Goal: Information Seeking & Learning: Learn about a topic

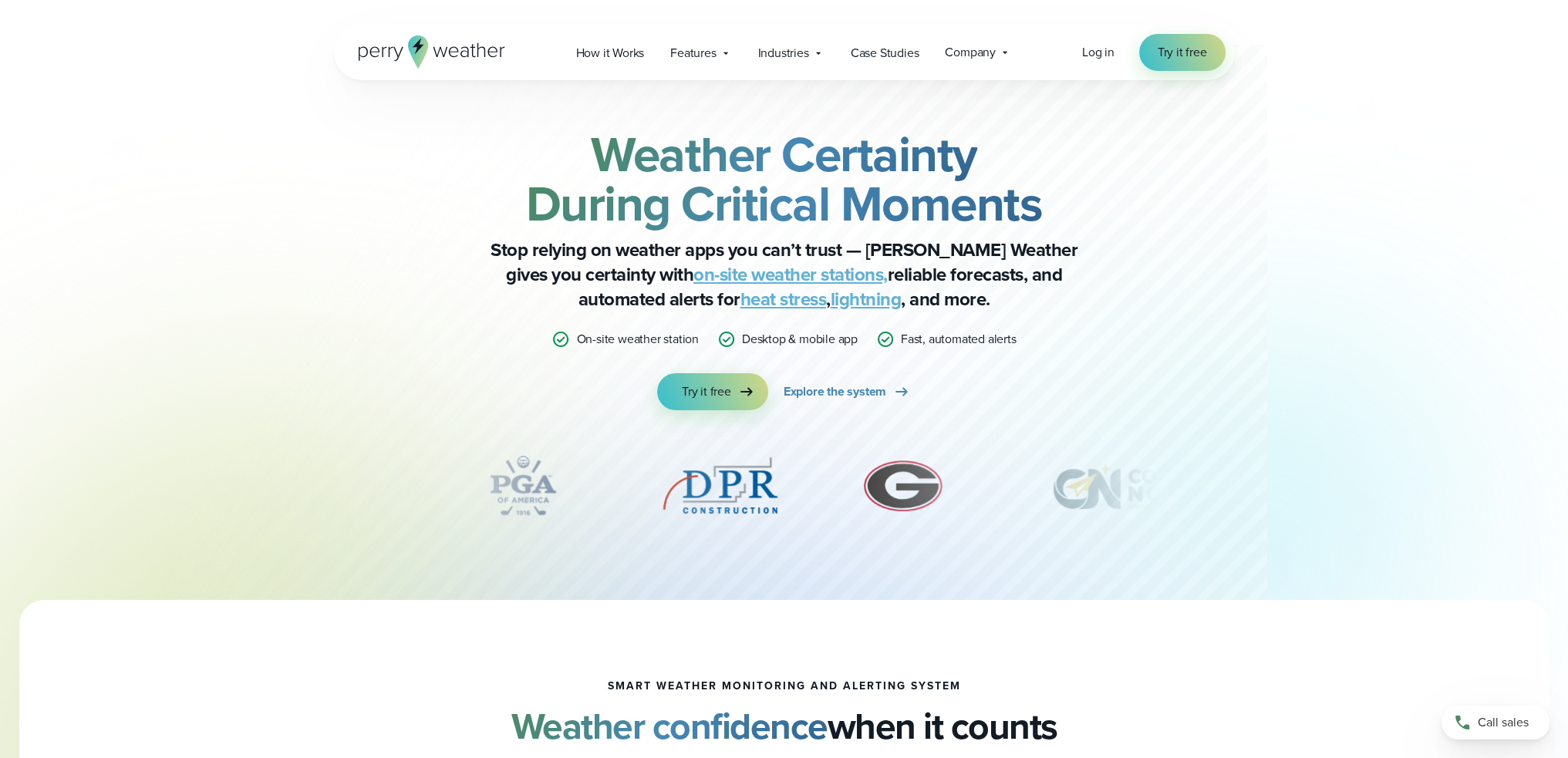
click at [718, 273] on link "on-site weather stations," at bounding box center [790, 274] width 194 height 28
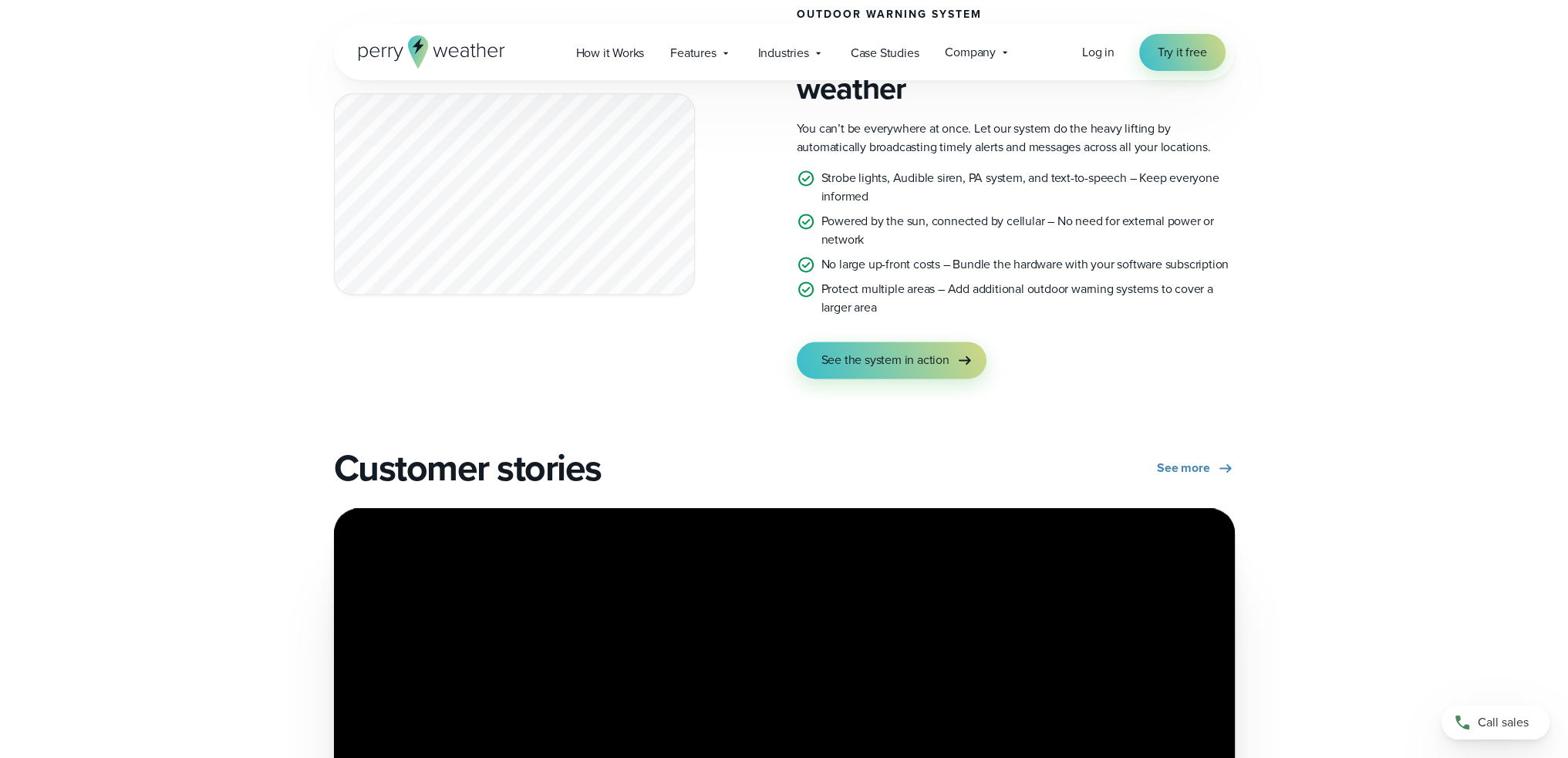
scroll to position [3006, 0]
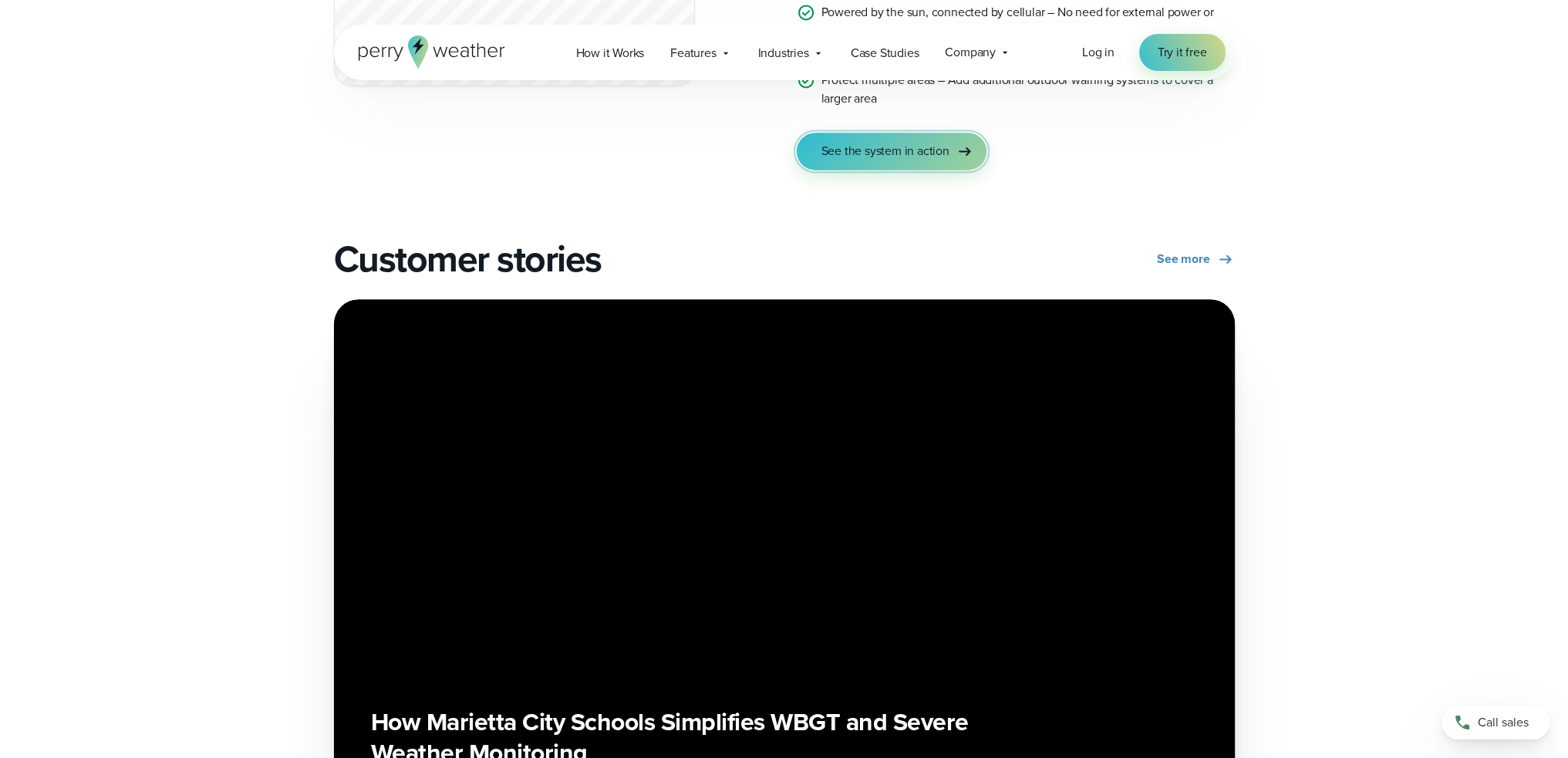
click at [889, 147] on span "See the system in action" at bounding box center [886, 151] width 128 height 19
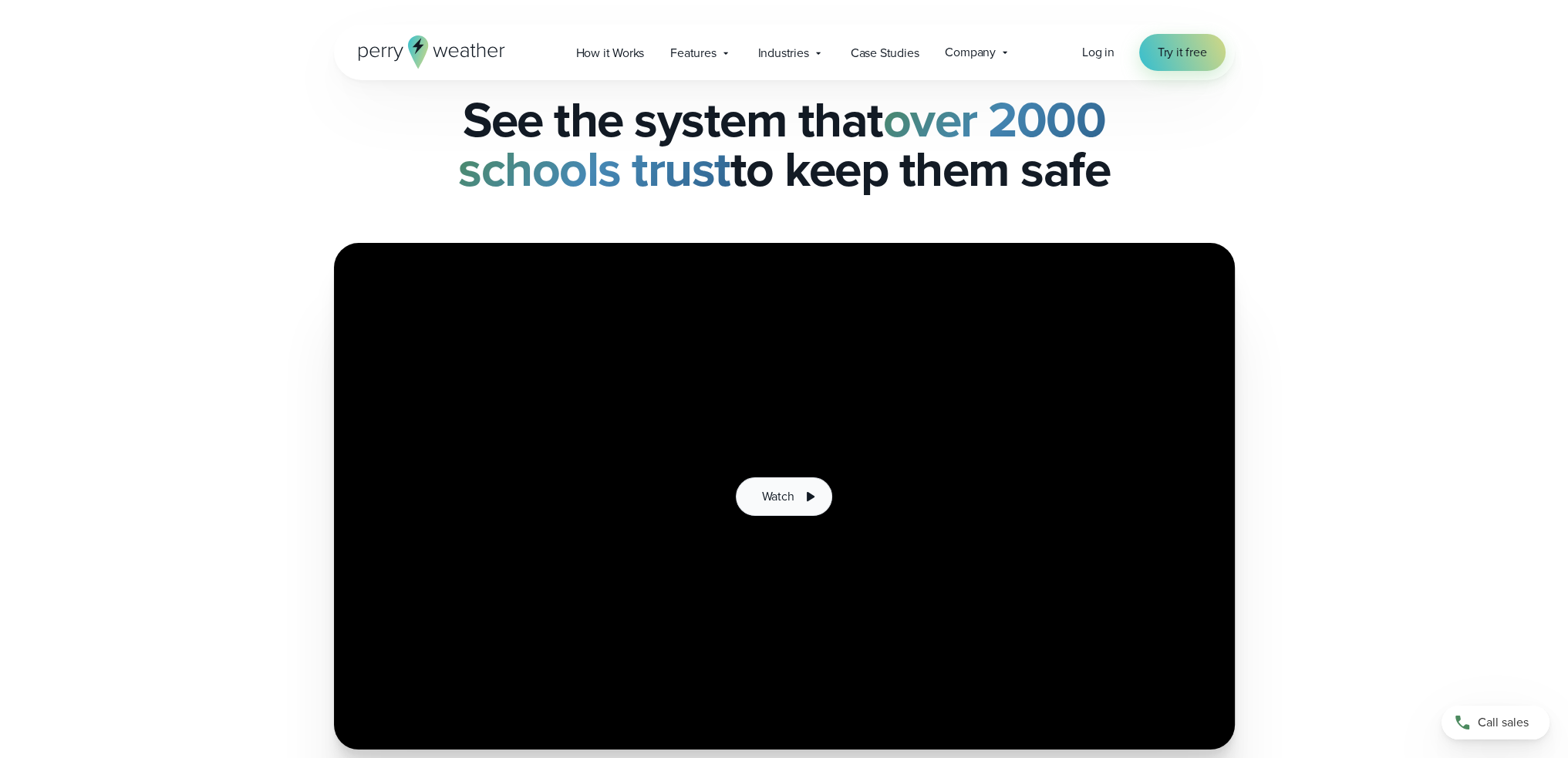
scroll to position [154, 0]
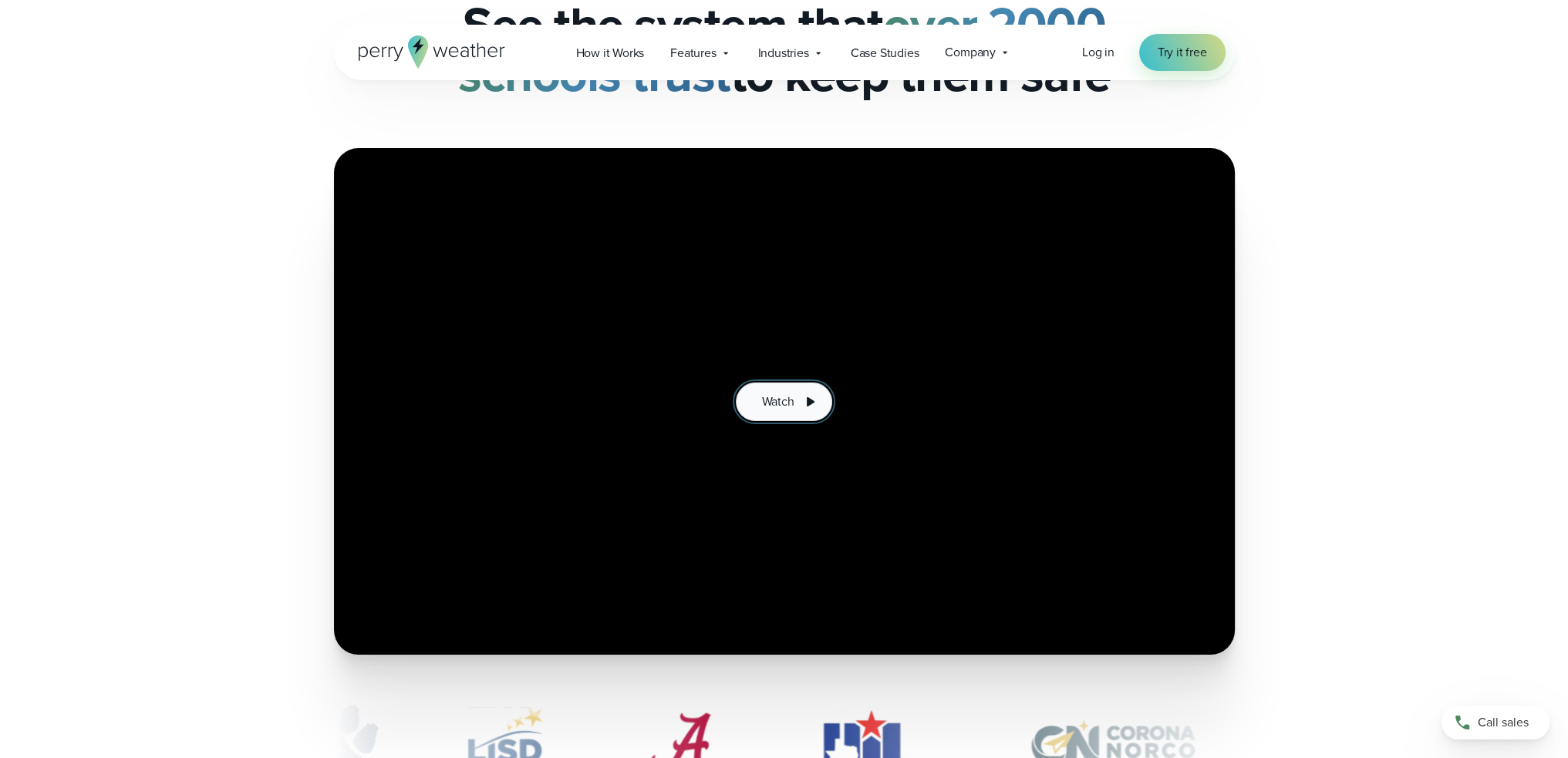
click at [802, 403] on icon at bounding box center [810, 401] width 19 height 19
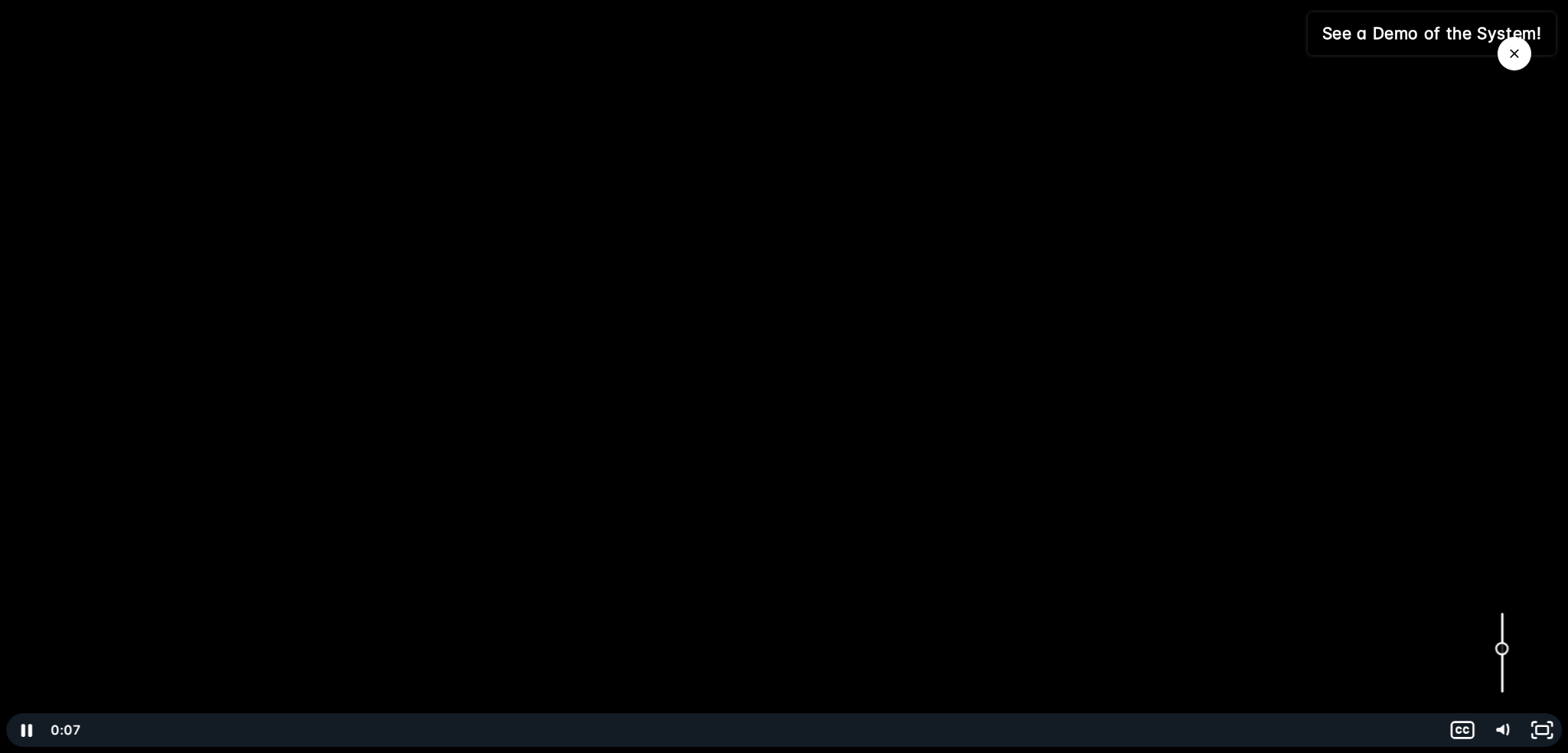
click at [1499, 649] on div "Volume" at bounding box center [1502, 651] width 40 height 110
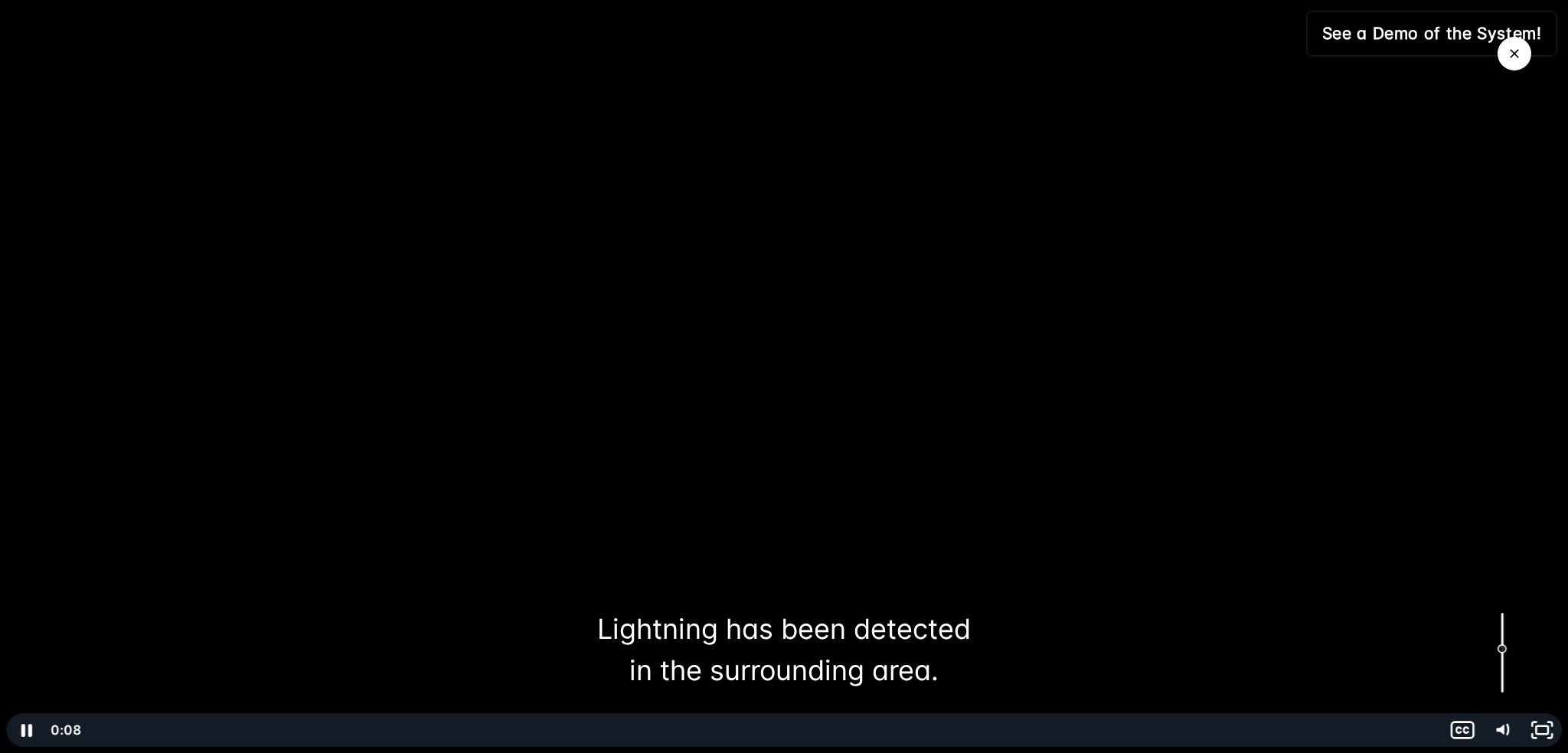
click at [1499, 624] on div "Volume" at bounding box center [1502, 651] width 40 height 110
click at [1501, 612] on div "Volume" at bounding box center [1502, 651] width 40 height 110
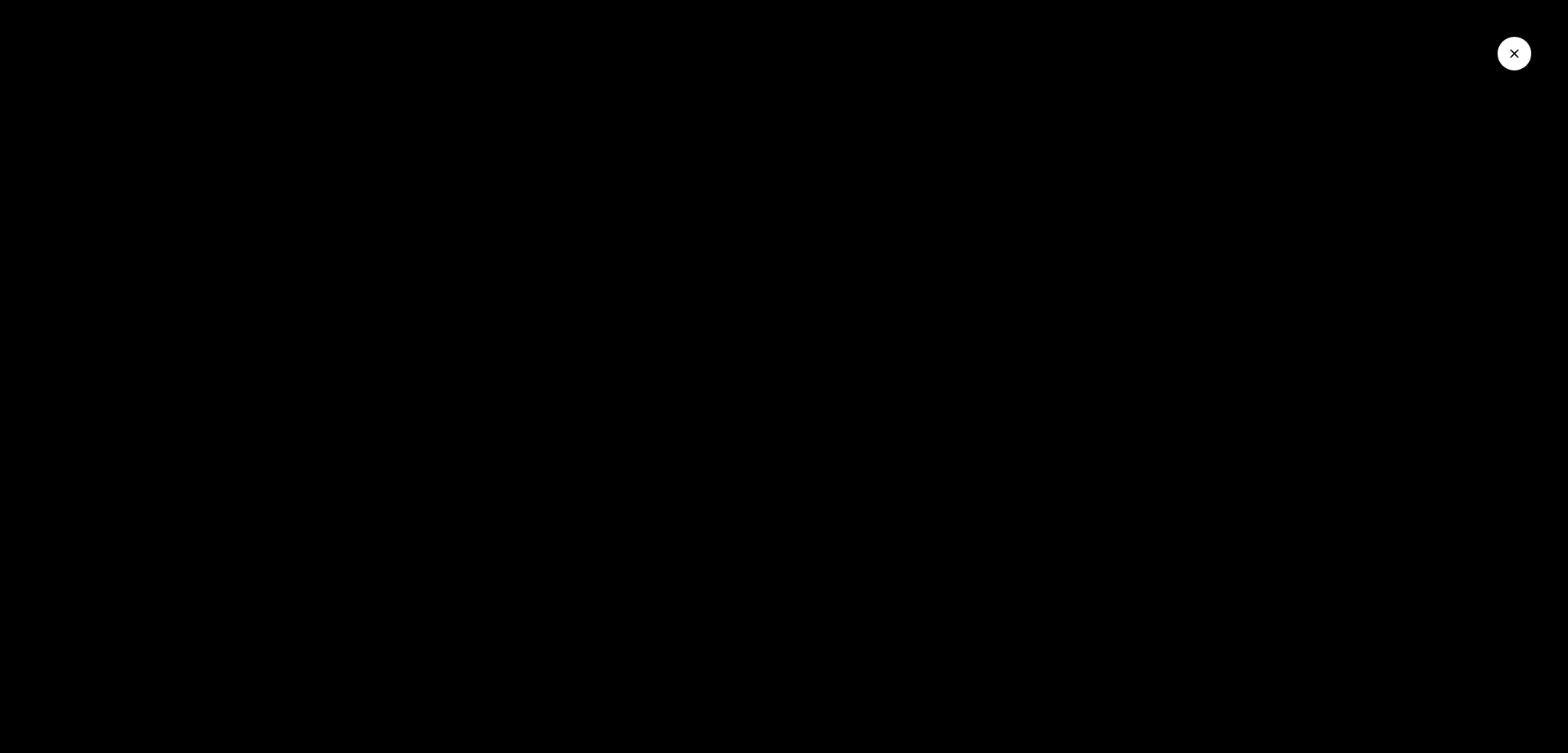
click at [1509, 57] on icon "Close Video" at bounding box center [1514, 54] width 16 height 16
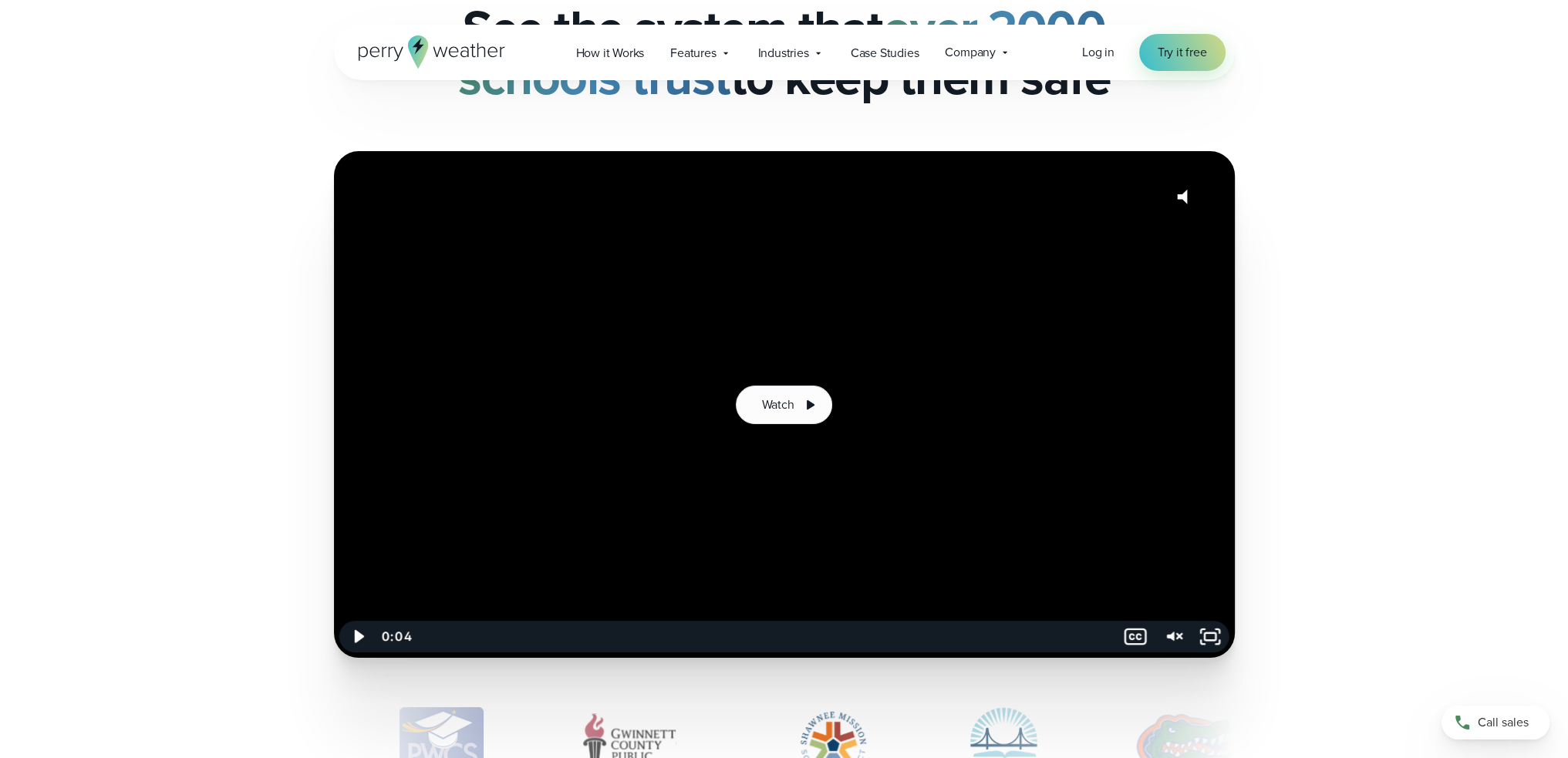
scroll to position [0, 0]
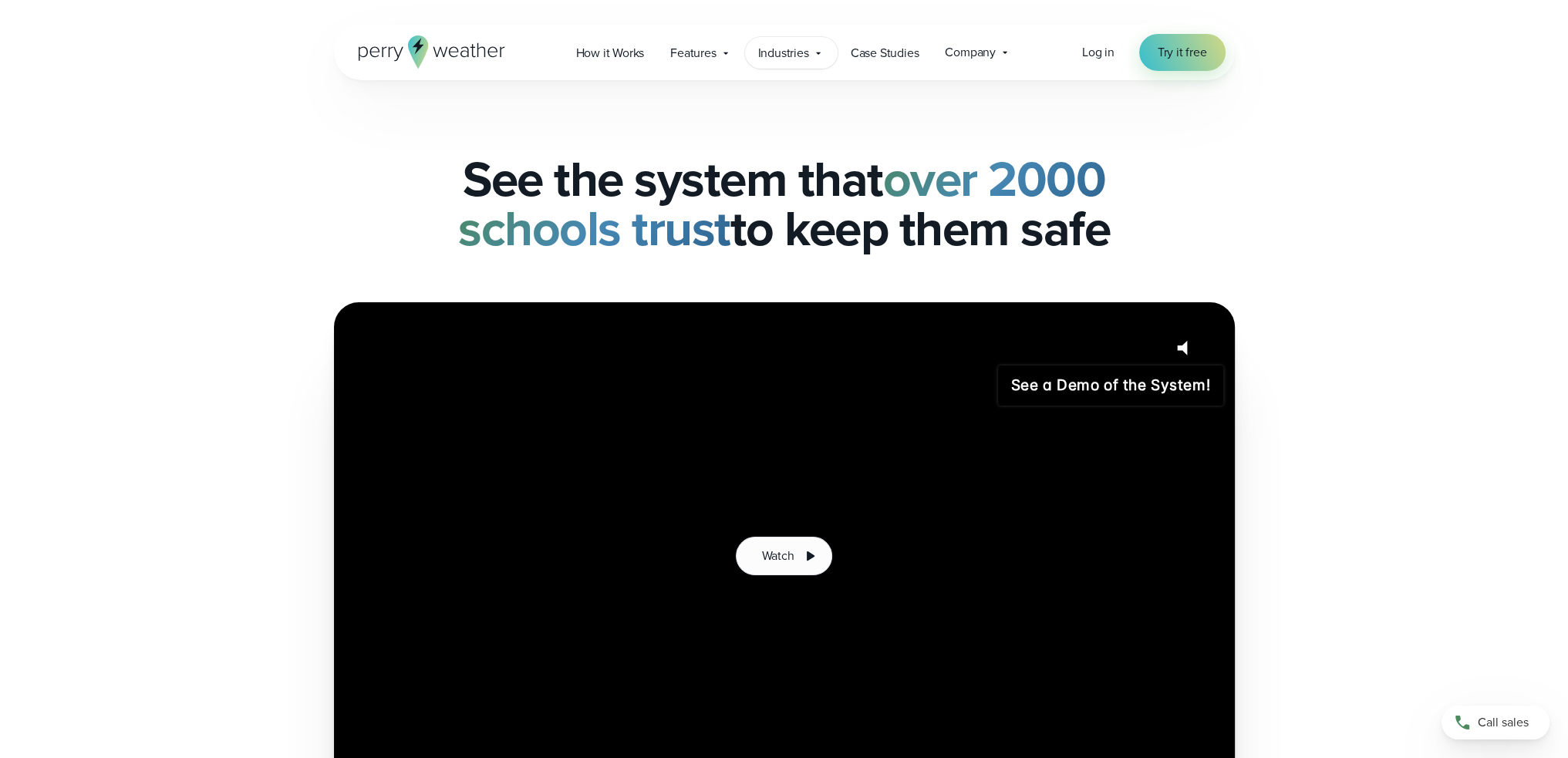
click at [795, 55] on span "Industries" at bounding box center [784, 53] width 51 height 19
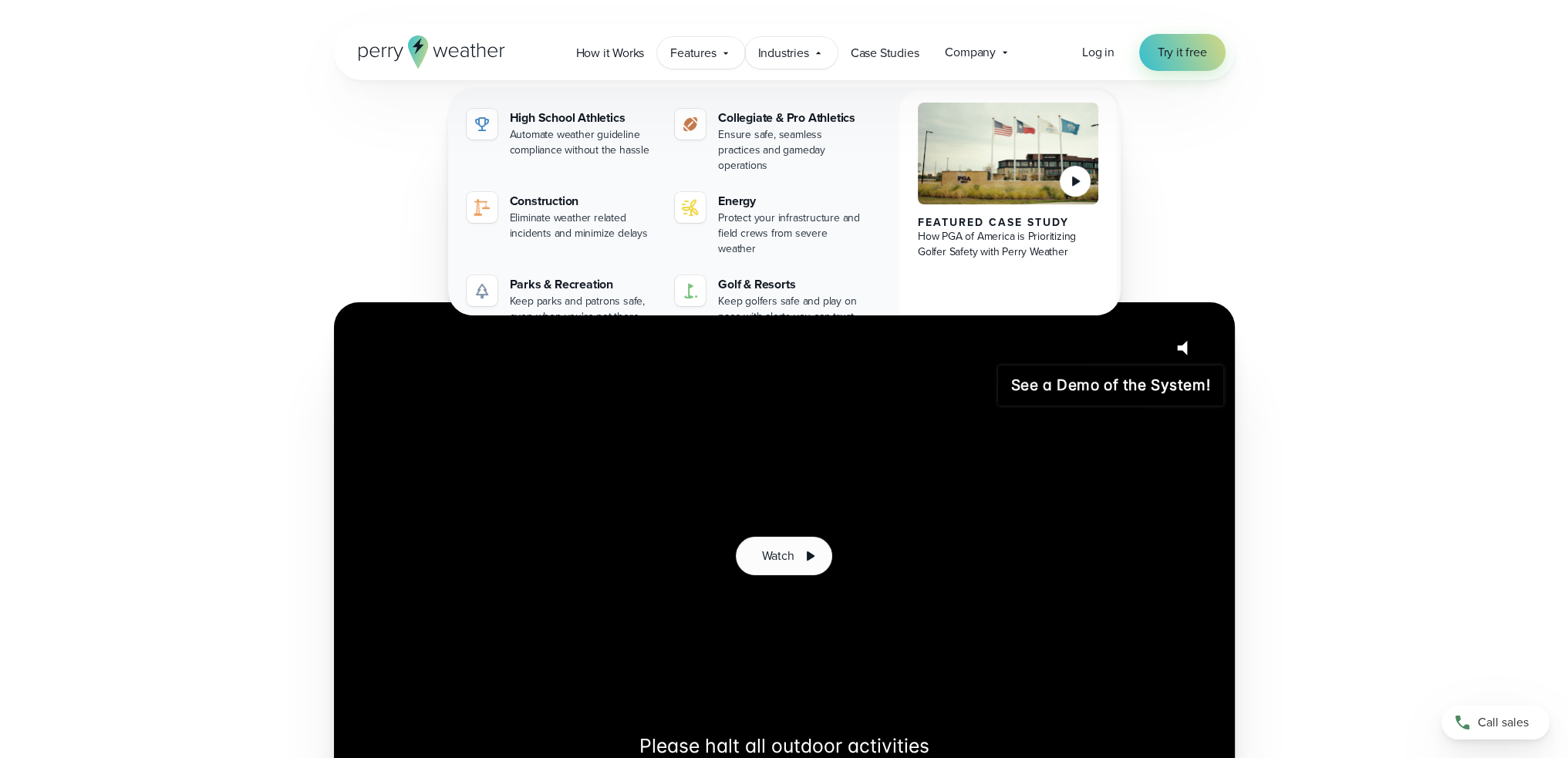
click at [698, 58] on span "Features" at bounding box center [692, 53] width 46 height 19
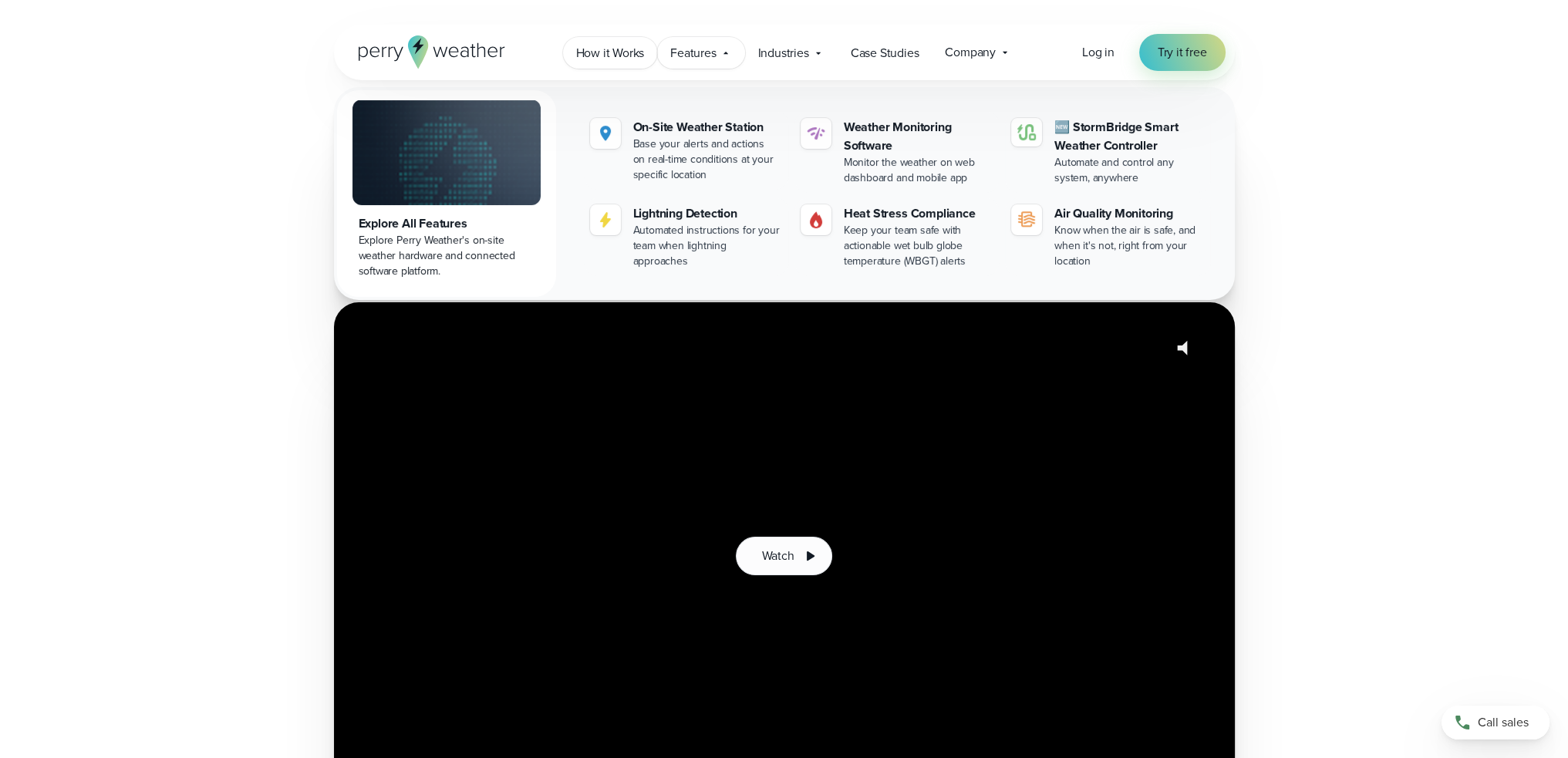
click at [623, 51] on span "How it Works" at bounding box center [611, 53] width 69 height 19
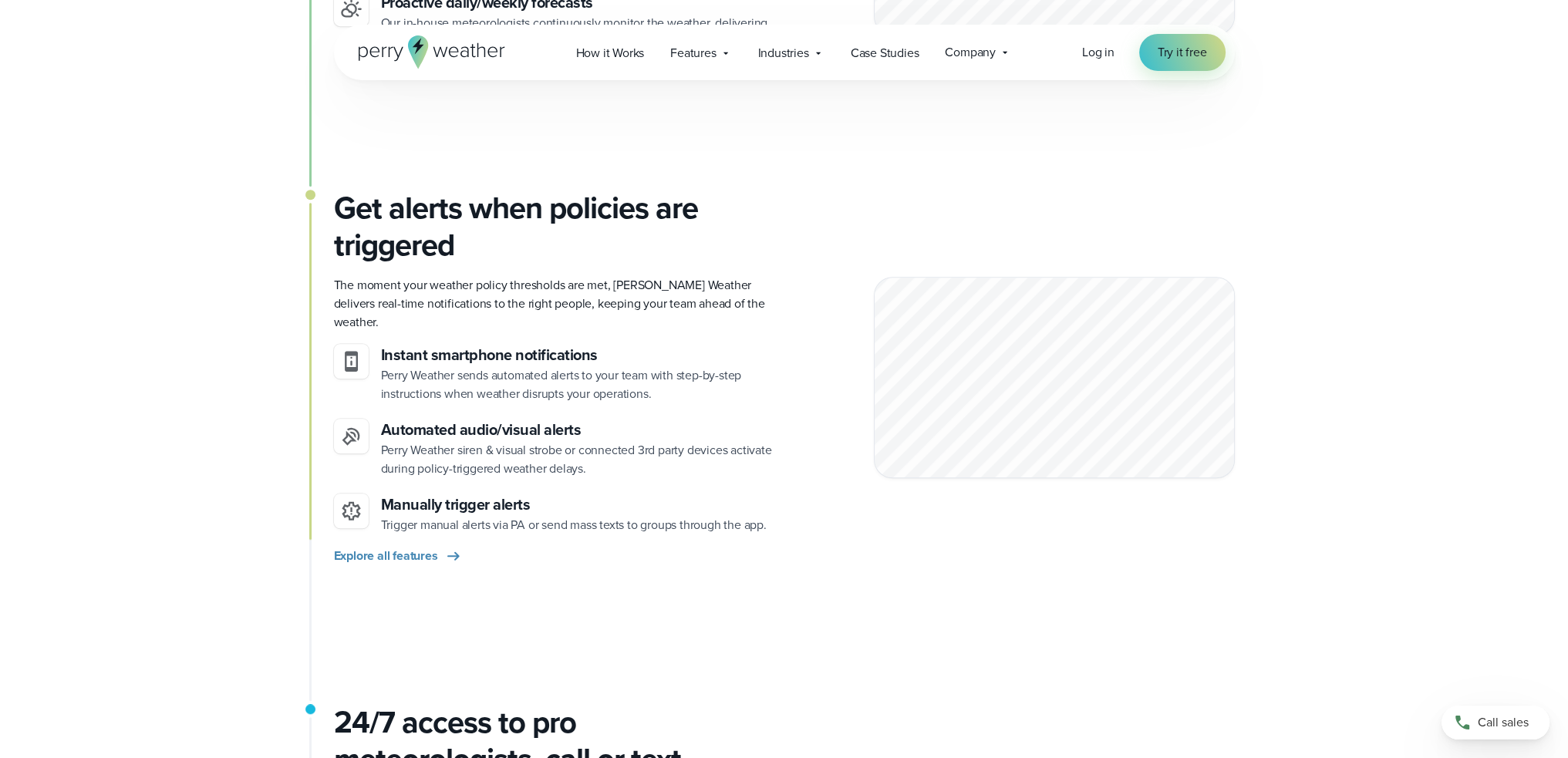
scroll to position [1541, 0]
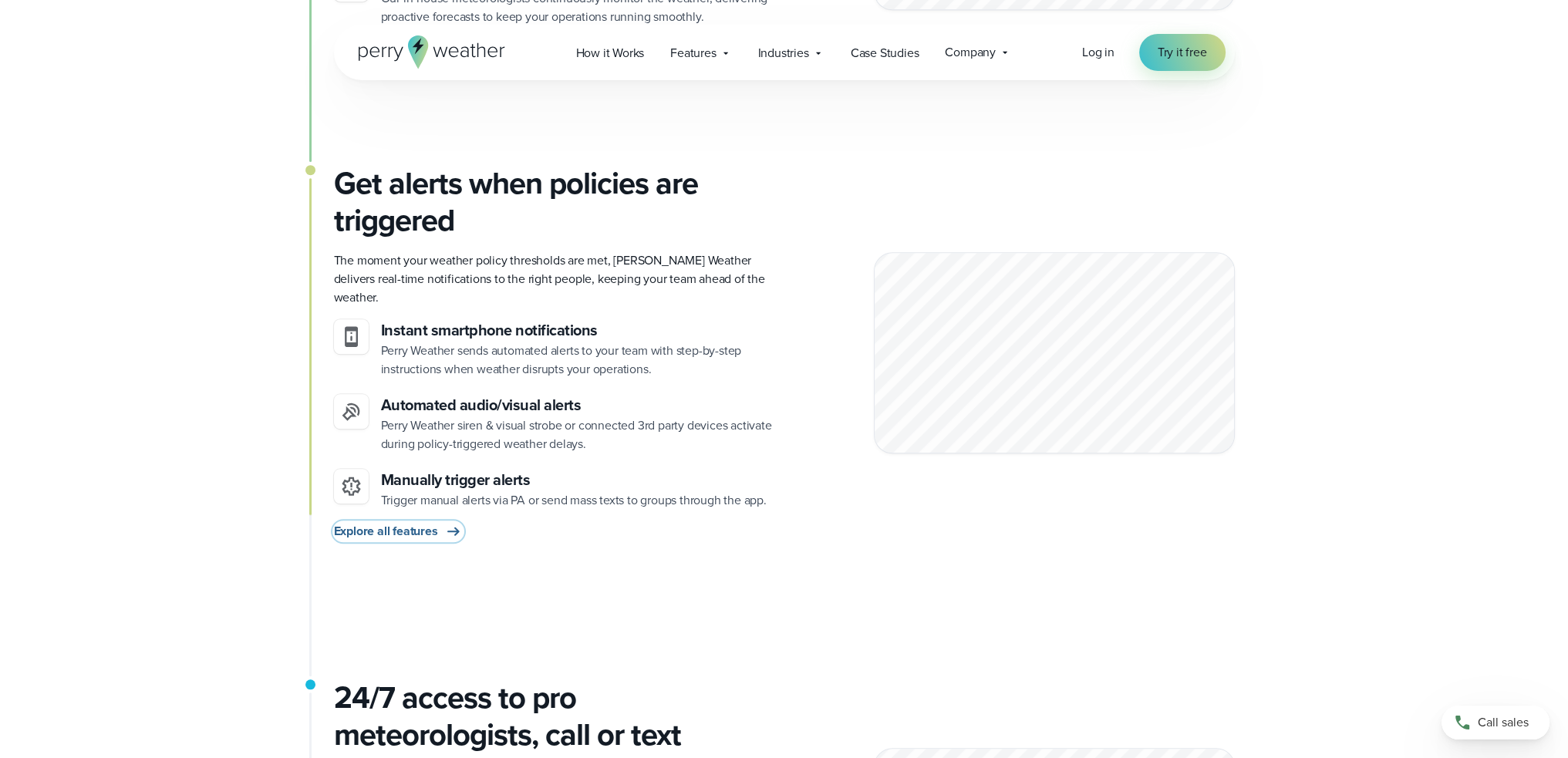
click at [419, 522] on span "Explore all features" at bounding box center [386, 531] width 104 height 19
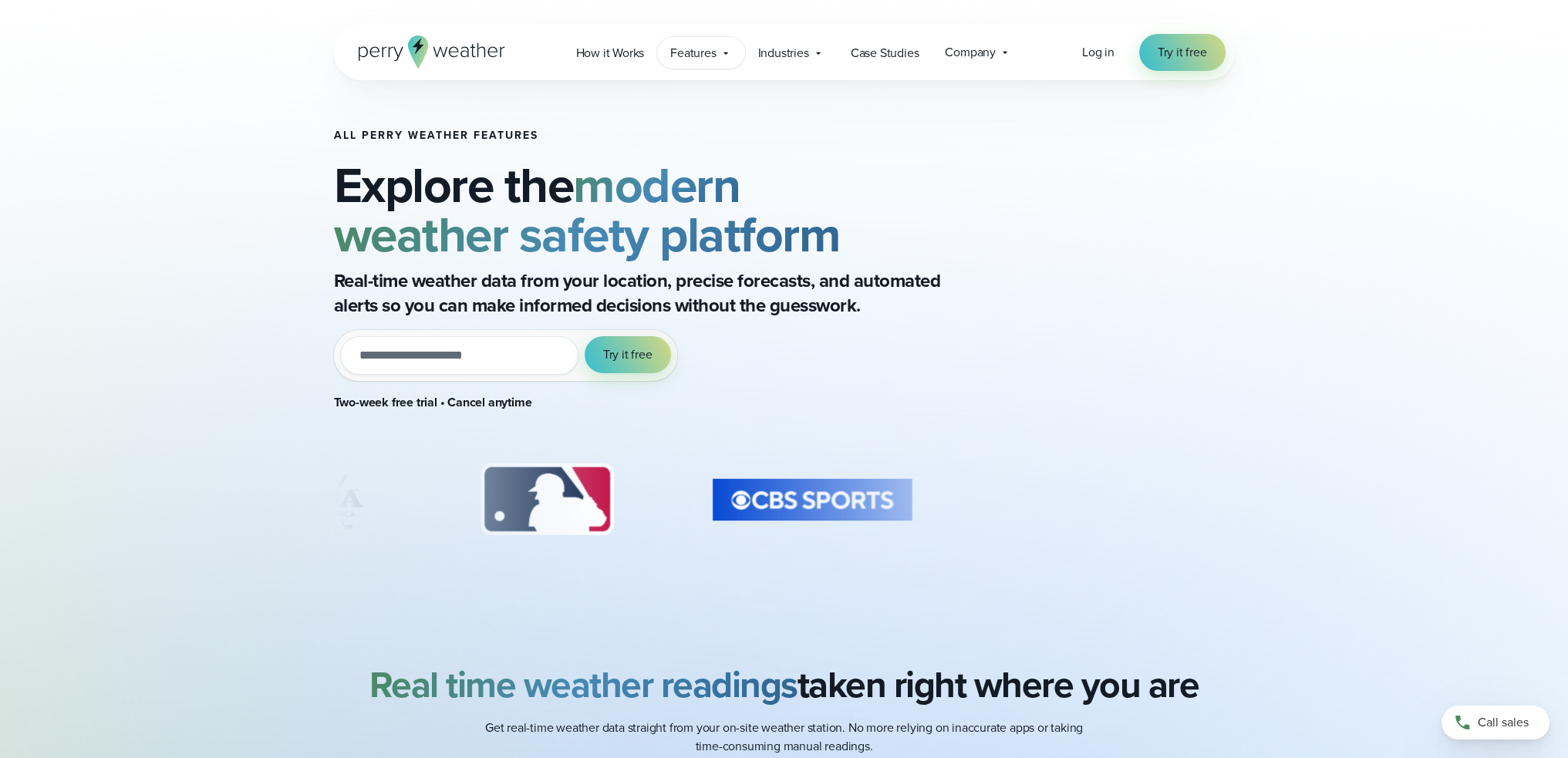
click at [704, 53] on span "Features" at bounding box center [692, 53] width 46 height 19
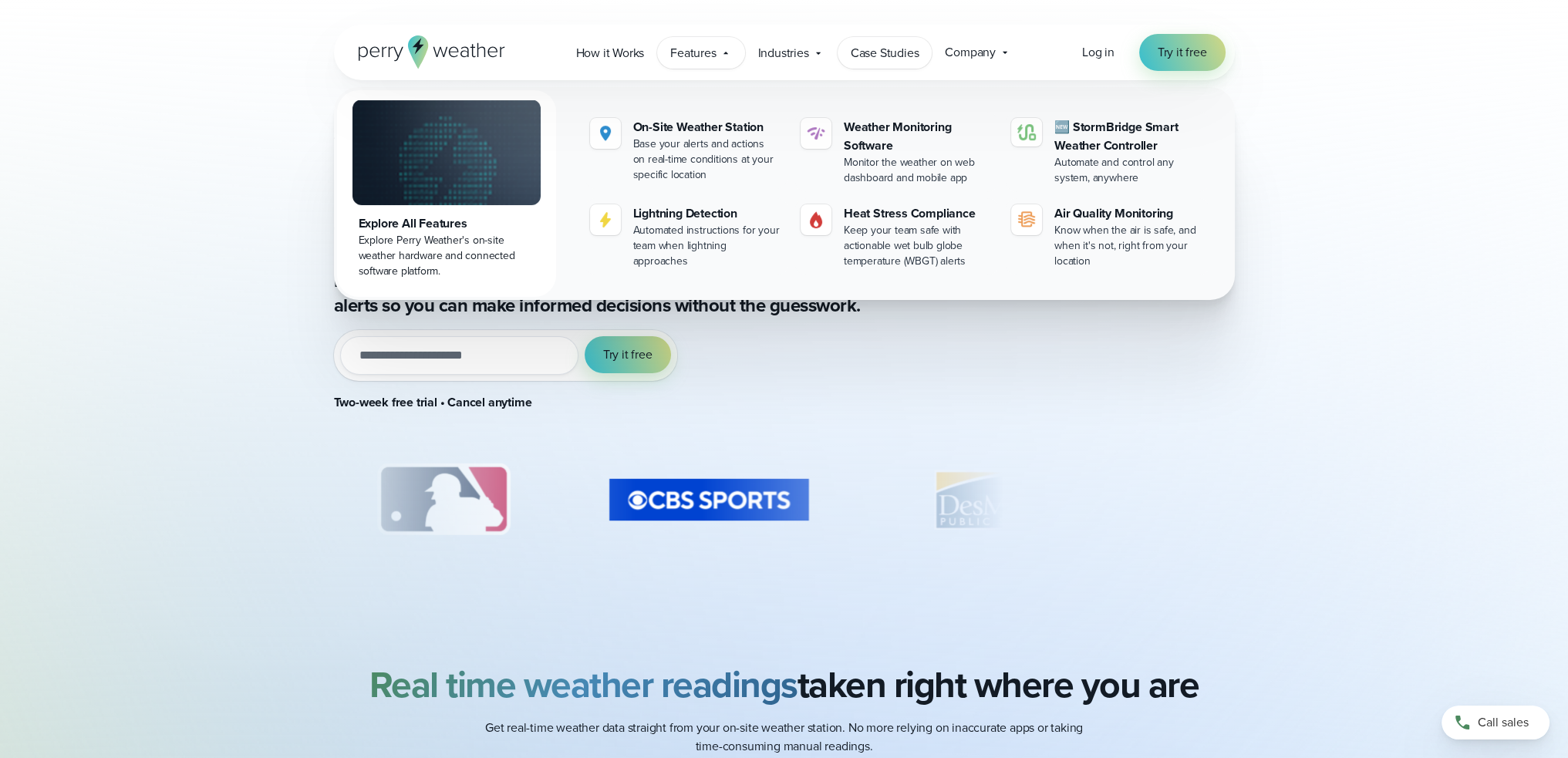
click at [891, 48] on span "Case Studies" at bounding box center [885, 53] width 69 height 19
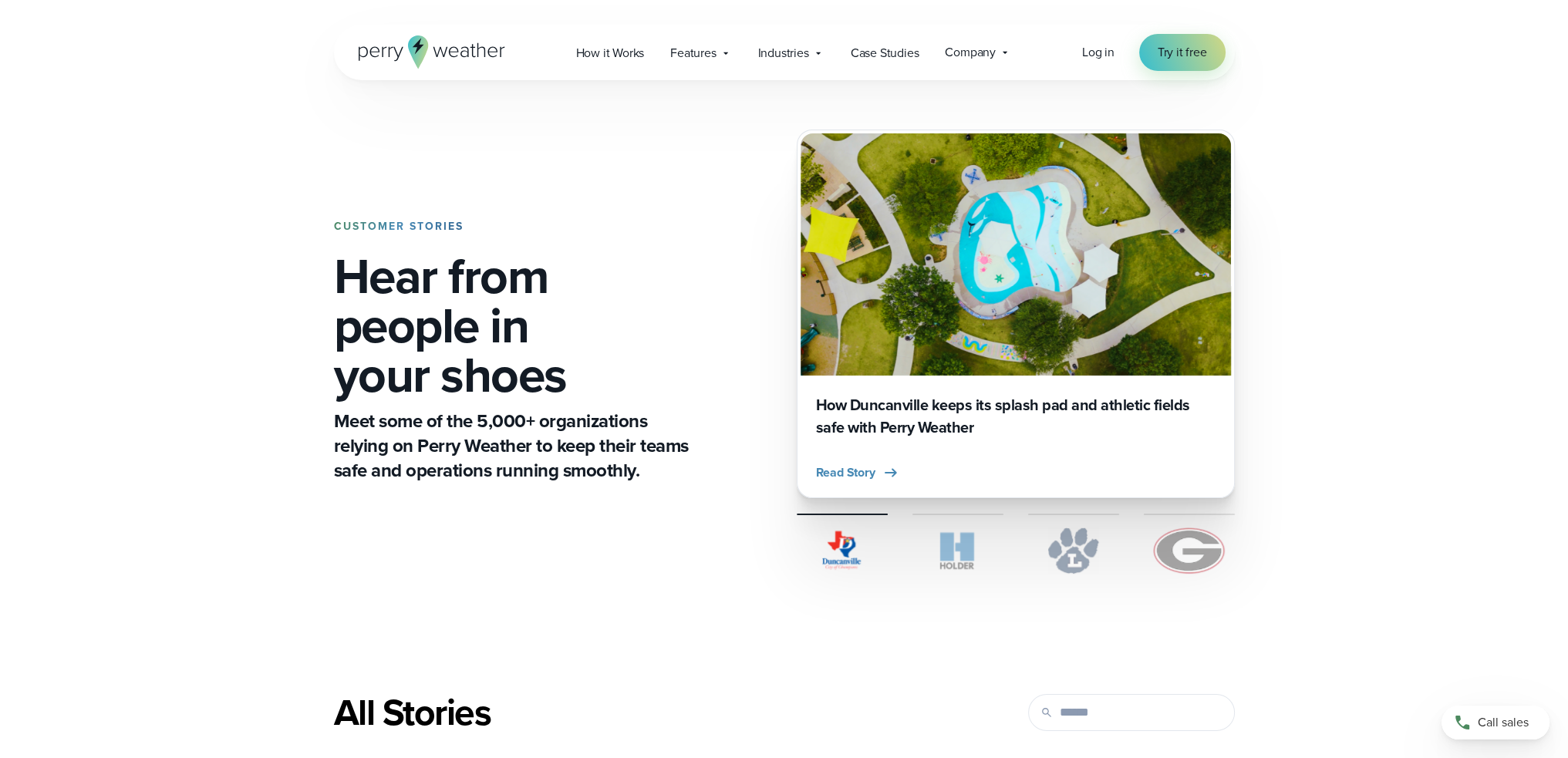
click at [967, 45] on span "Company" at bounding box center [969, 52] width 51 height 19
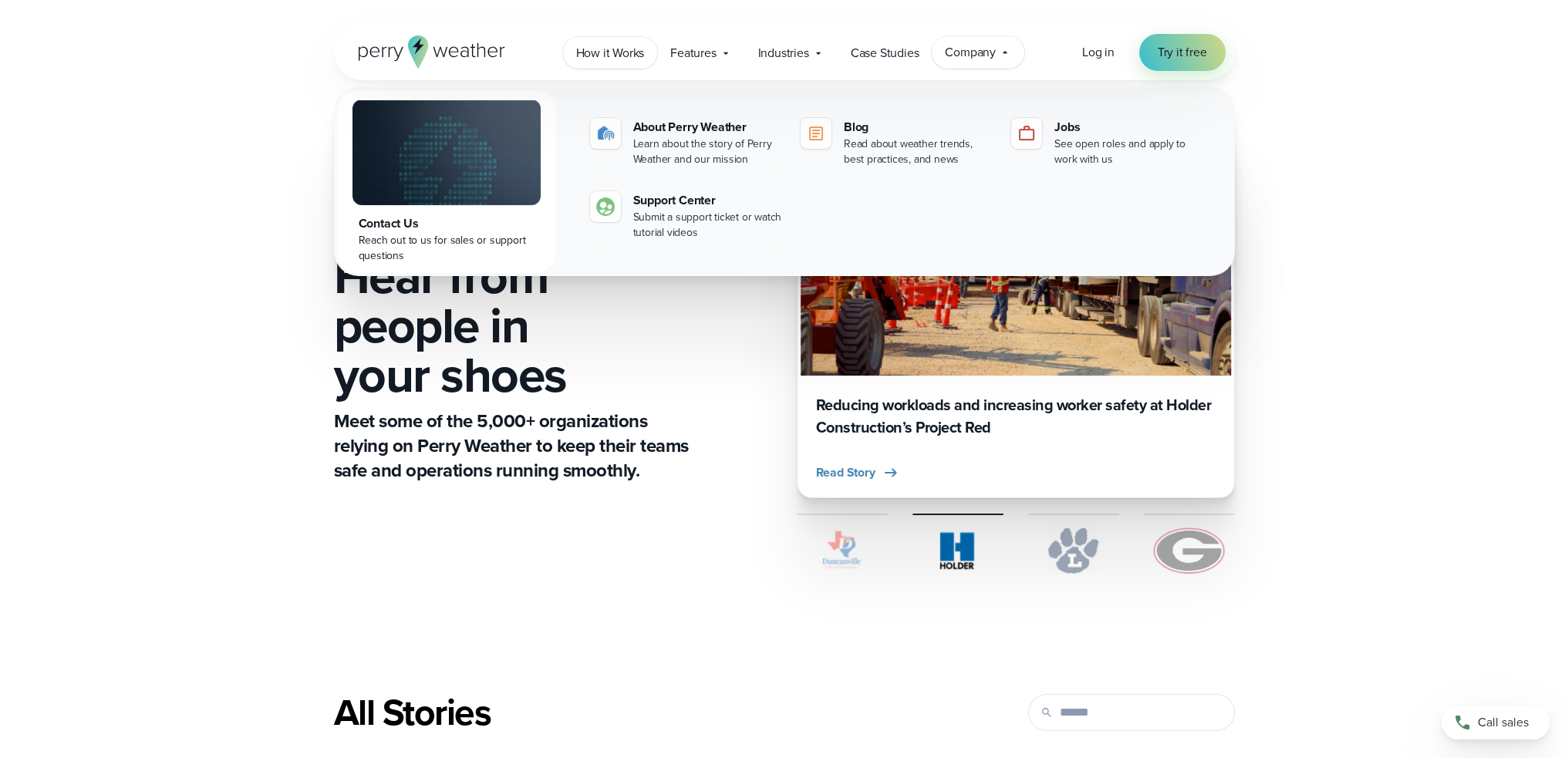
click at [600, 57] on span "How it Works" at bounding box center [611, 53] width 69 height 19
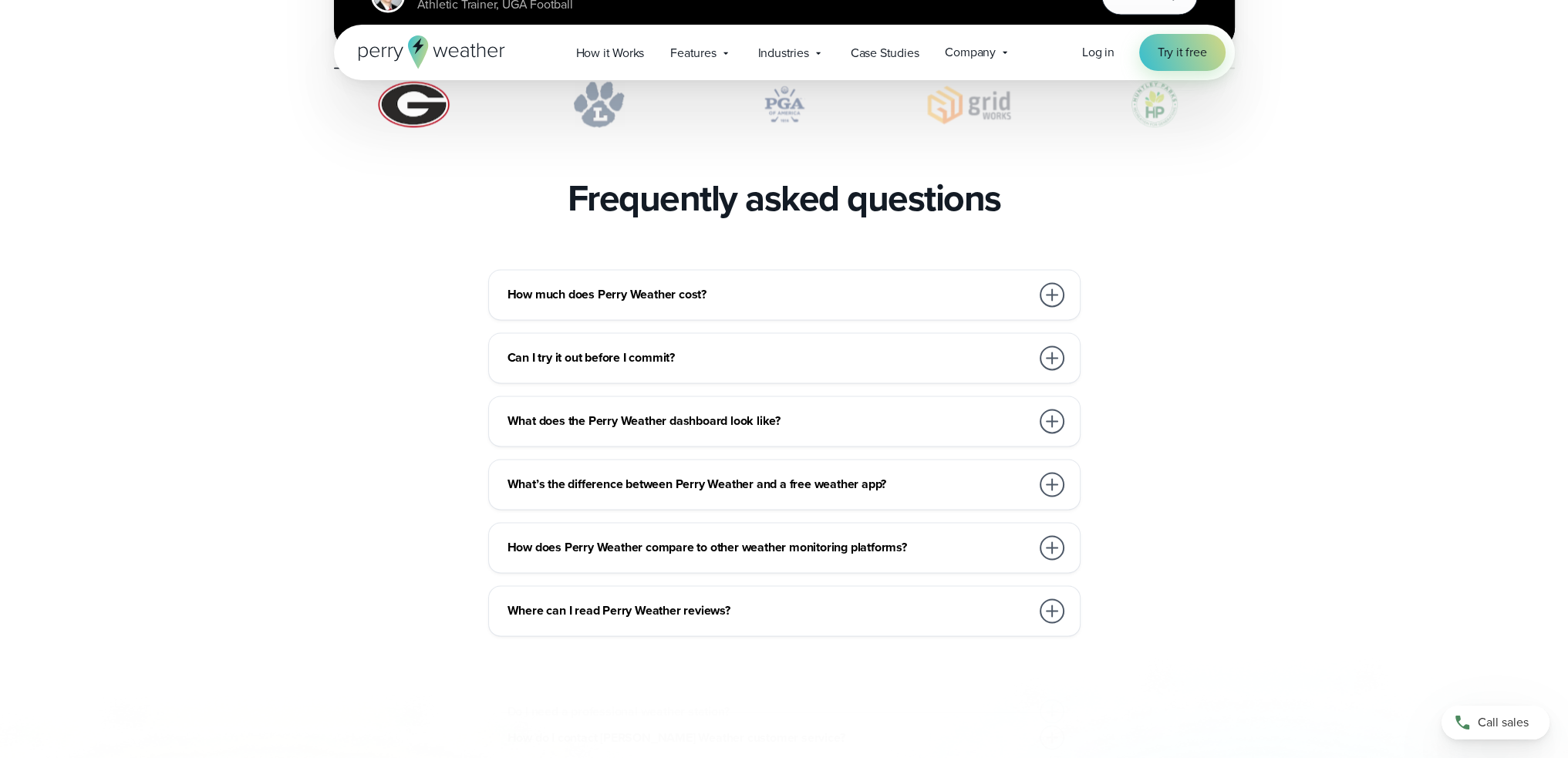
scroll to position [3314, 0]
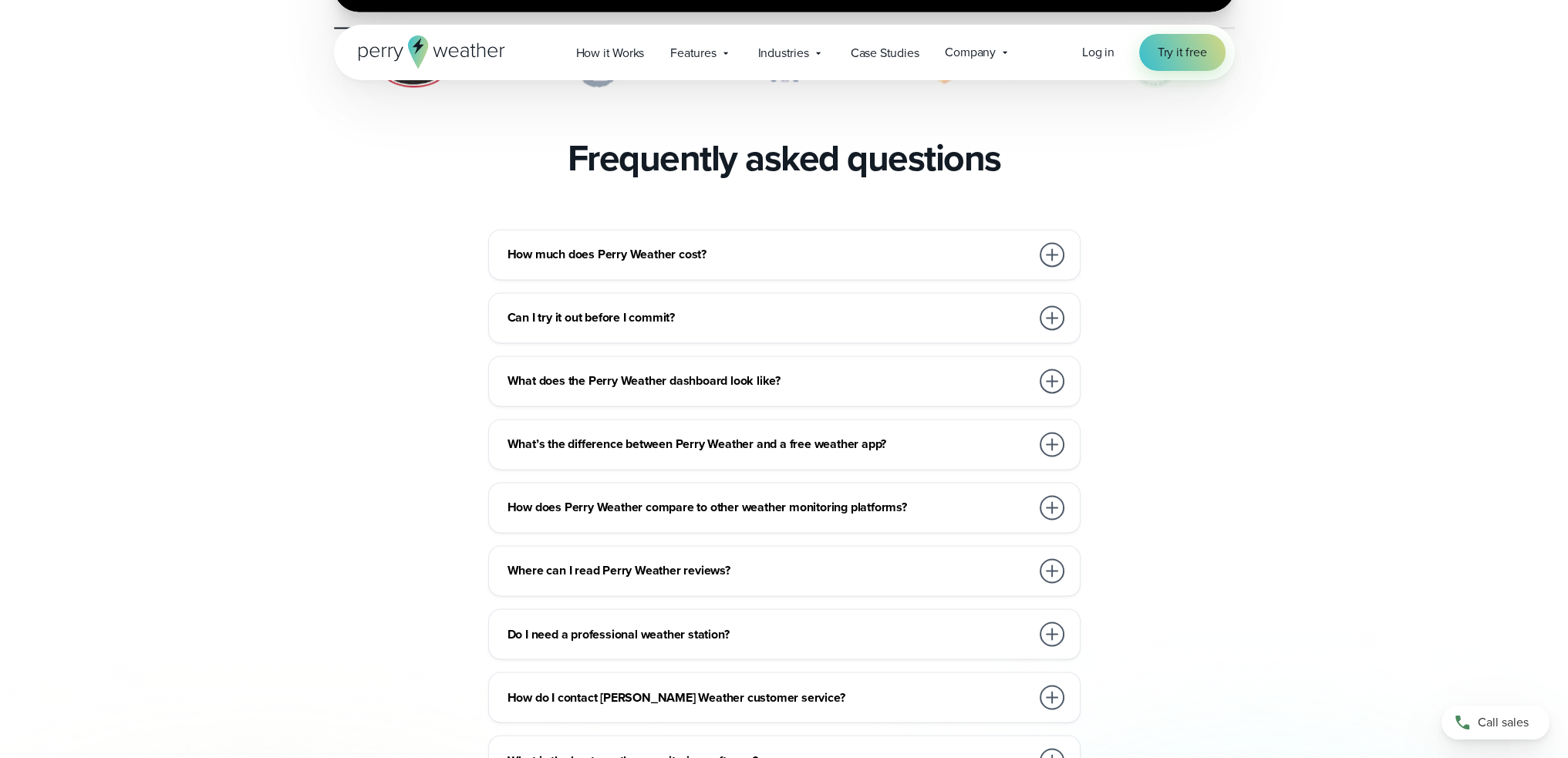
click at [704, 245] on h3 "How much does Perry Weather cost?" at bounding box center [769, 255] width 523 height 19
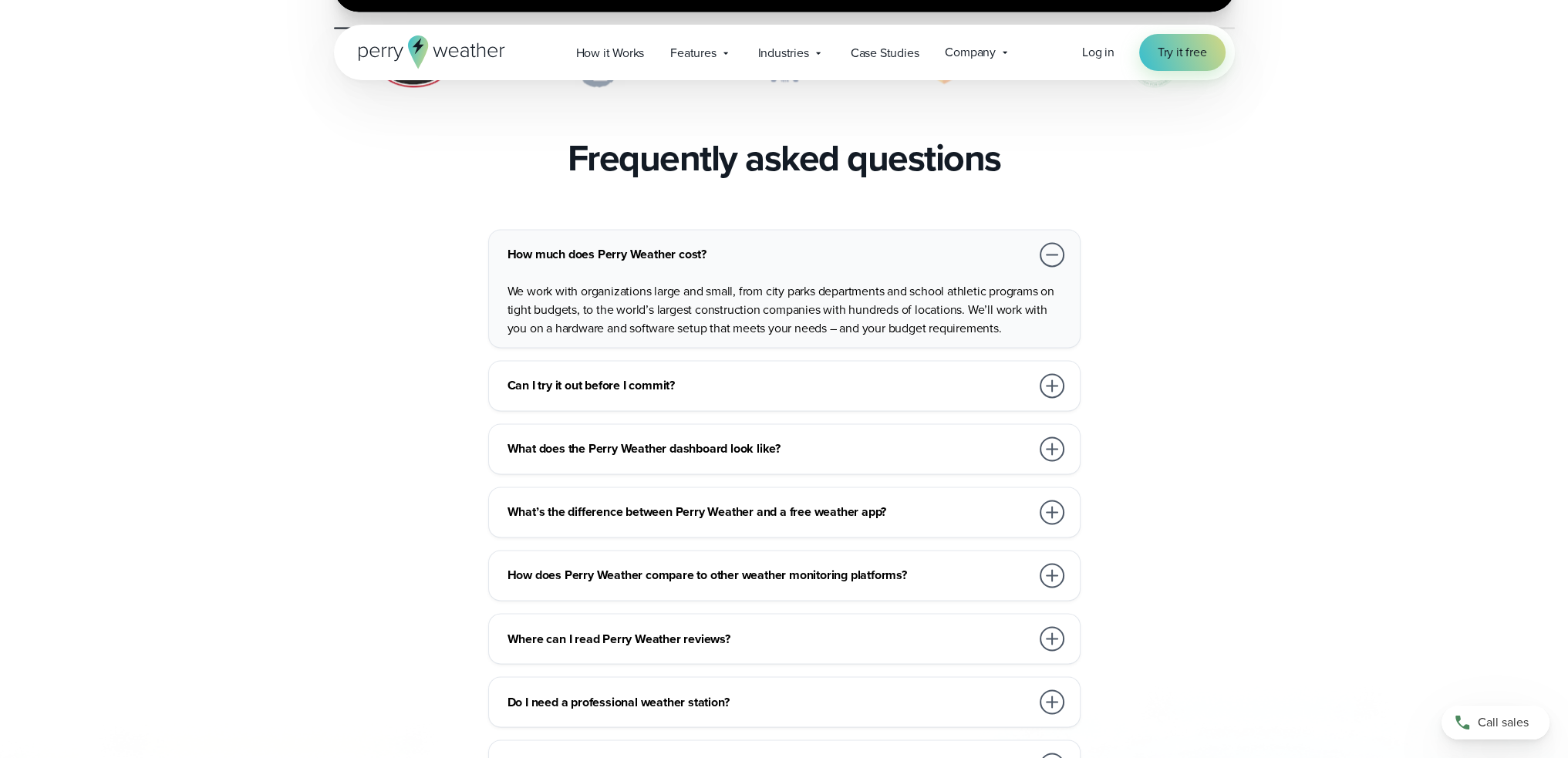
click at [613, 376] on h3 "Can I try it out before I commit?" at bounding box center [769, 386] width 523 height 19
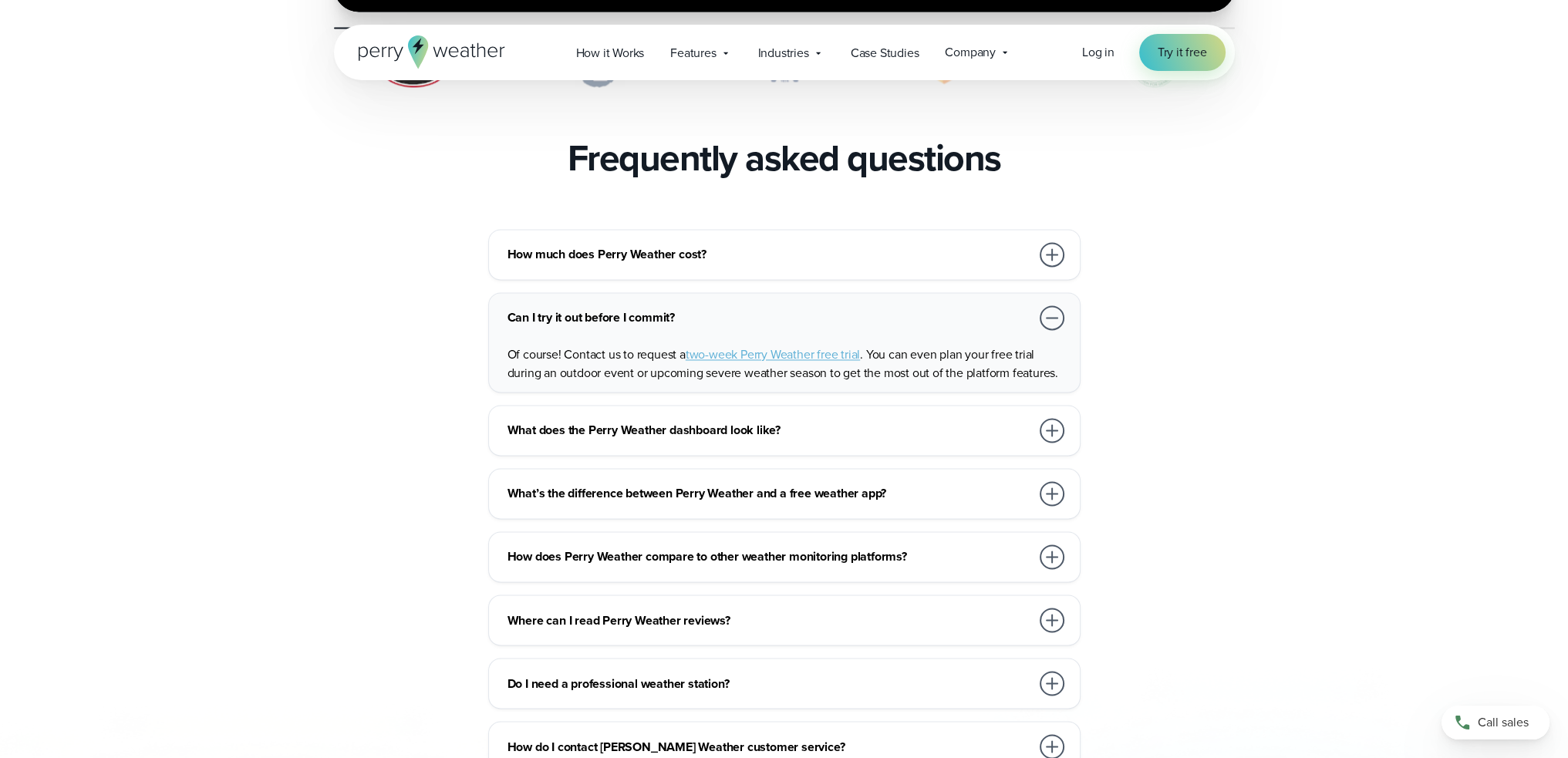
click at [1055, 306] on div at bounding box center [1051, 318] width 25 height 25
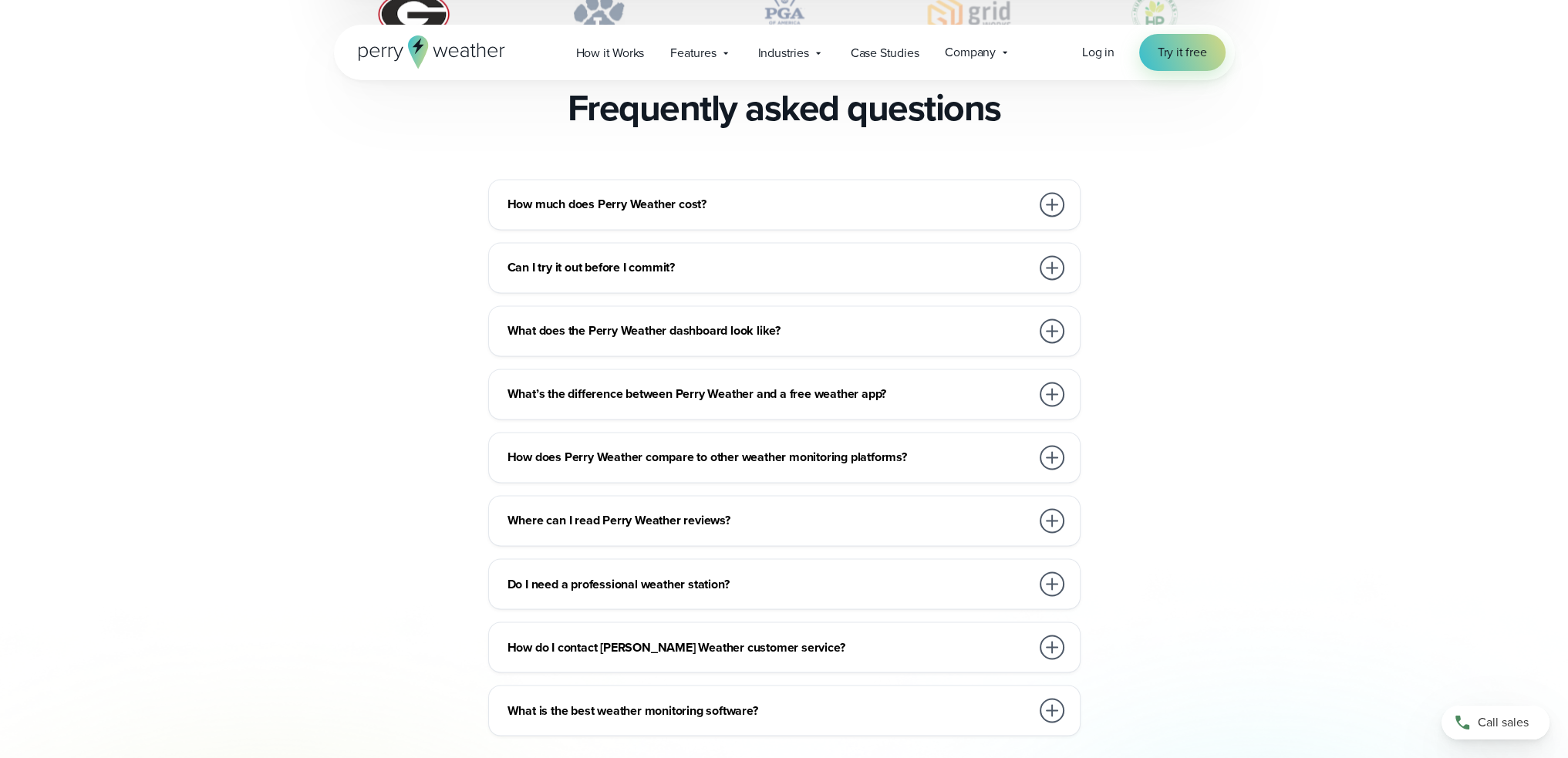
scroll to position [3391, 0]
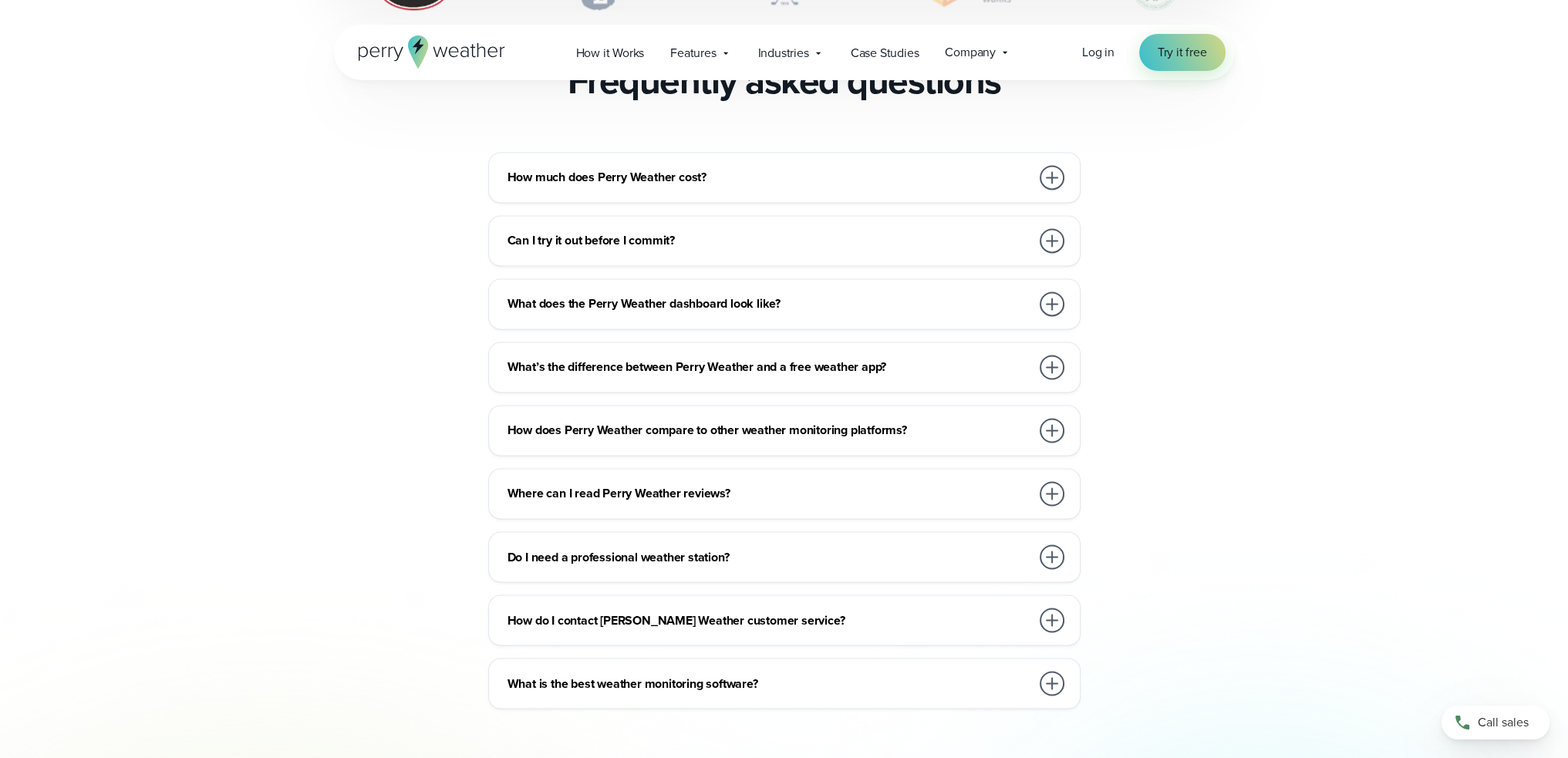
click at [962, 421] on h3 "How does Perry Weather compare to other weather monitoring platforms?" at bounding box center [769, 430] width 523 height 19
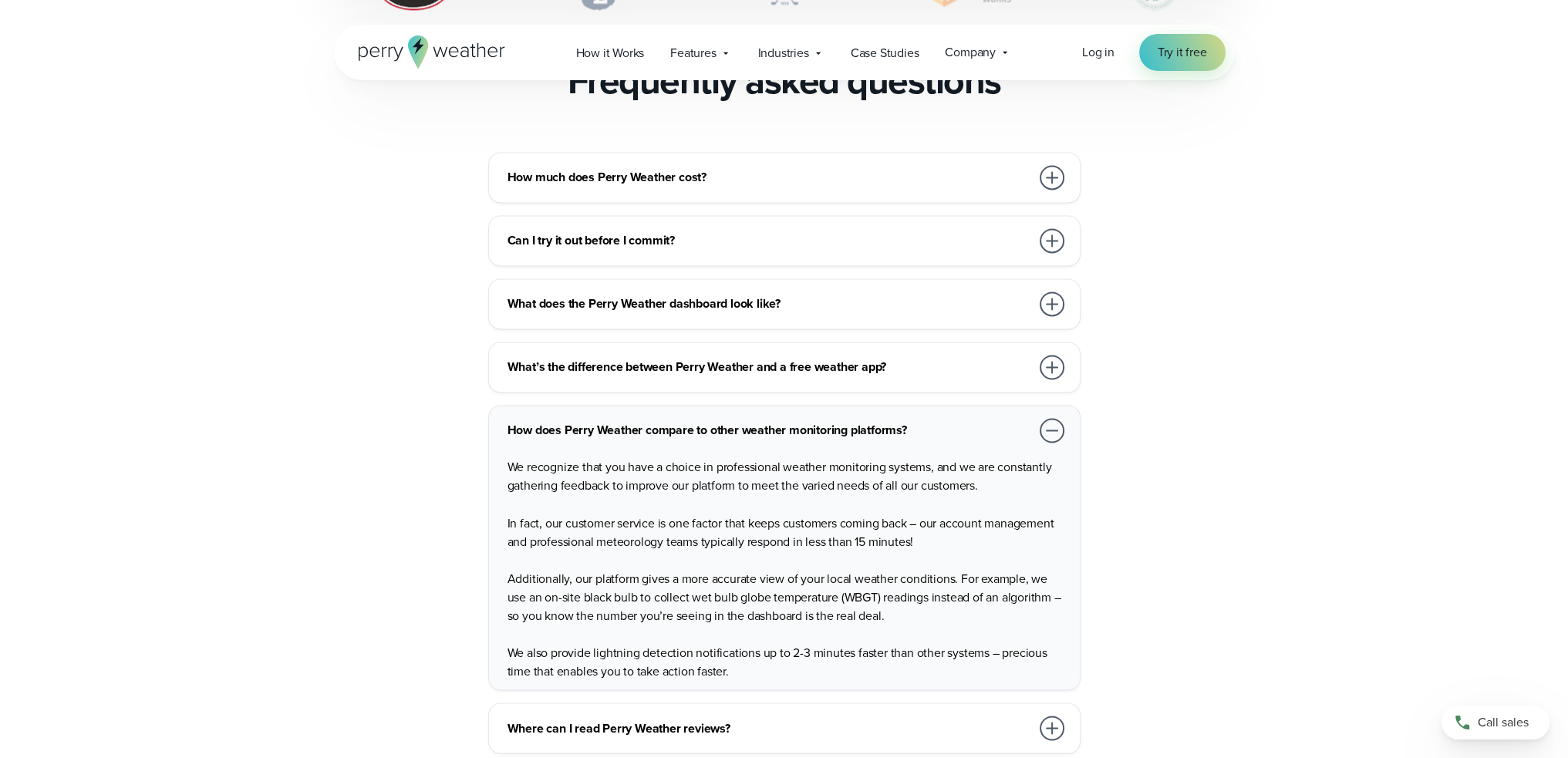
click at [1063, 418] on div at bounding box center [1051, 430] width 25 height 25
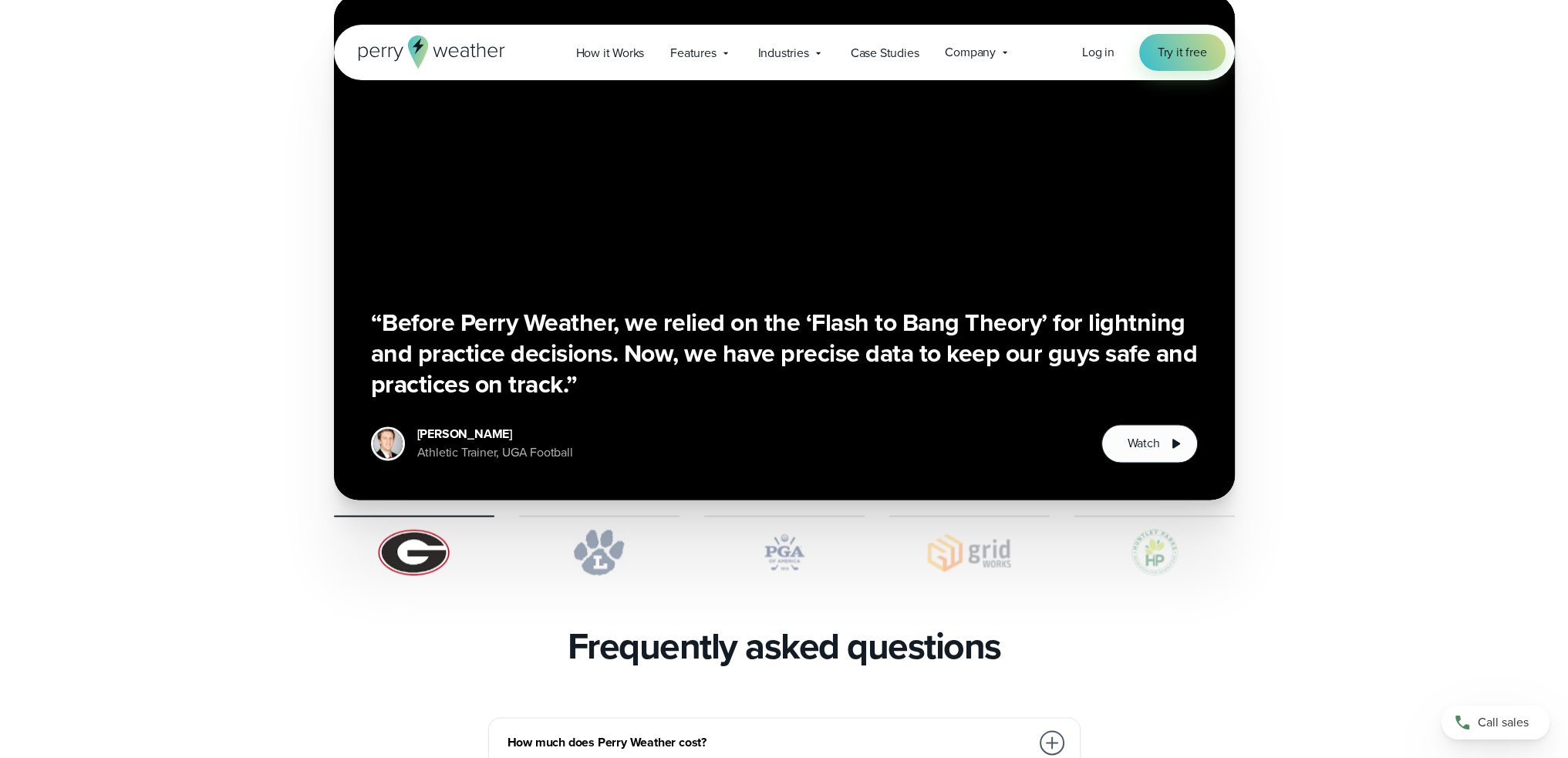
scroll to position [2620, 0]
